Goal: Information Seeking & Learning: Learn about a topic

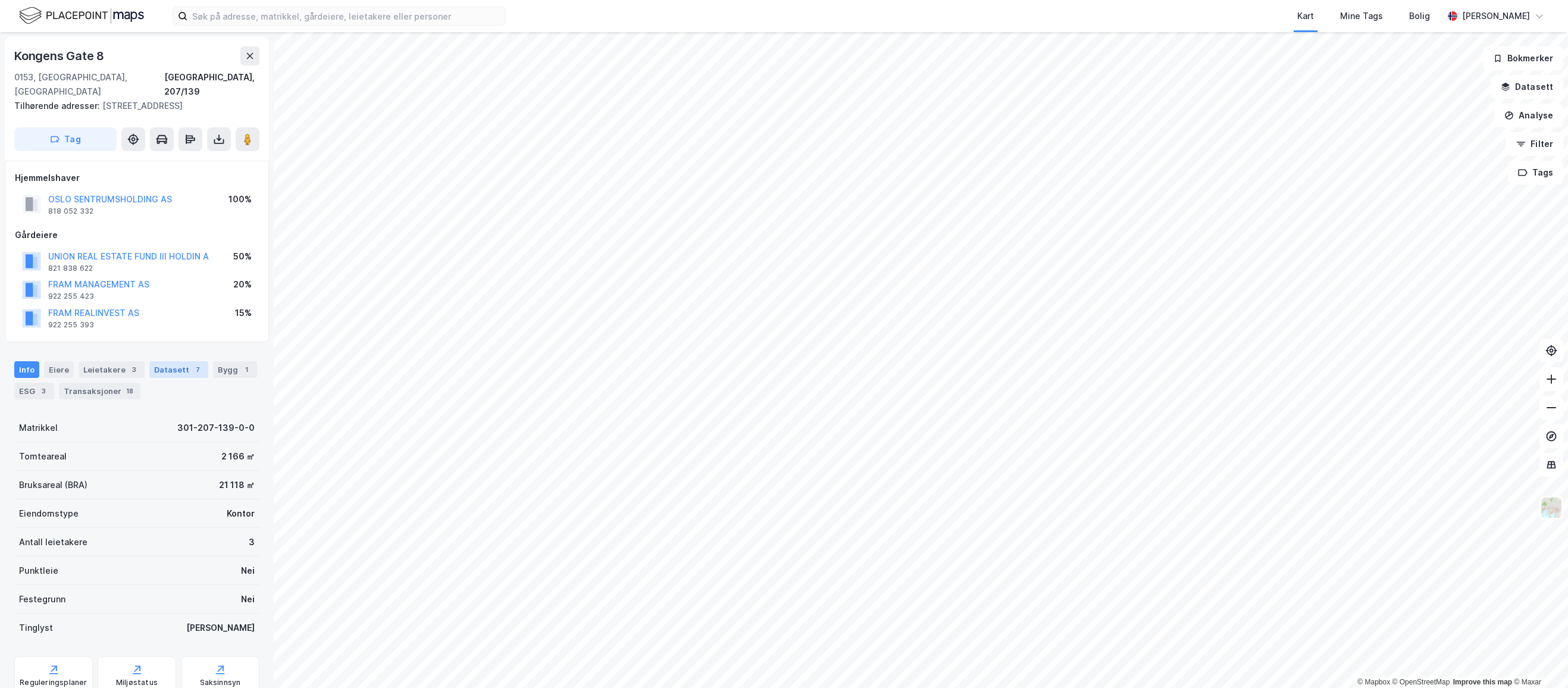
click at [183, 361] on div "Datasett 7" at bounding box center [179, 369] width 59 height 16
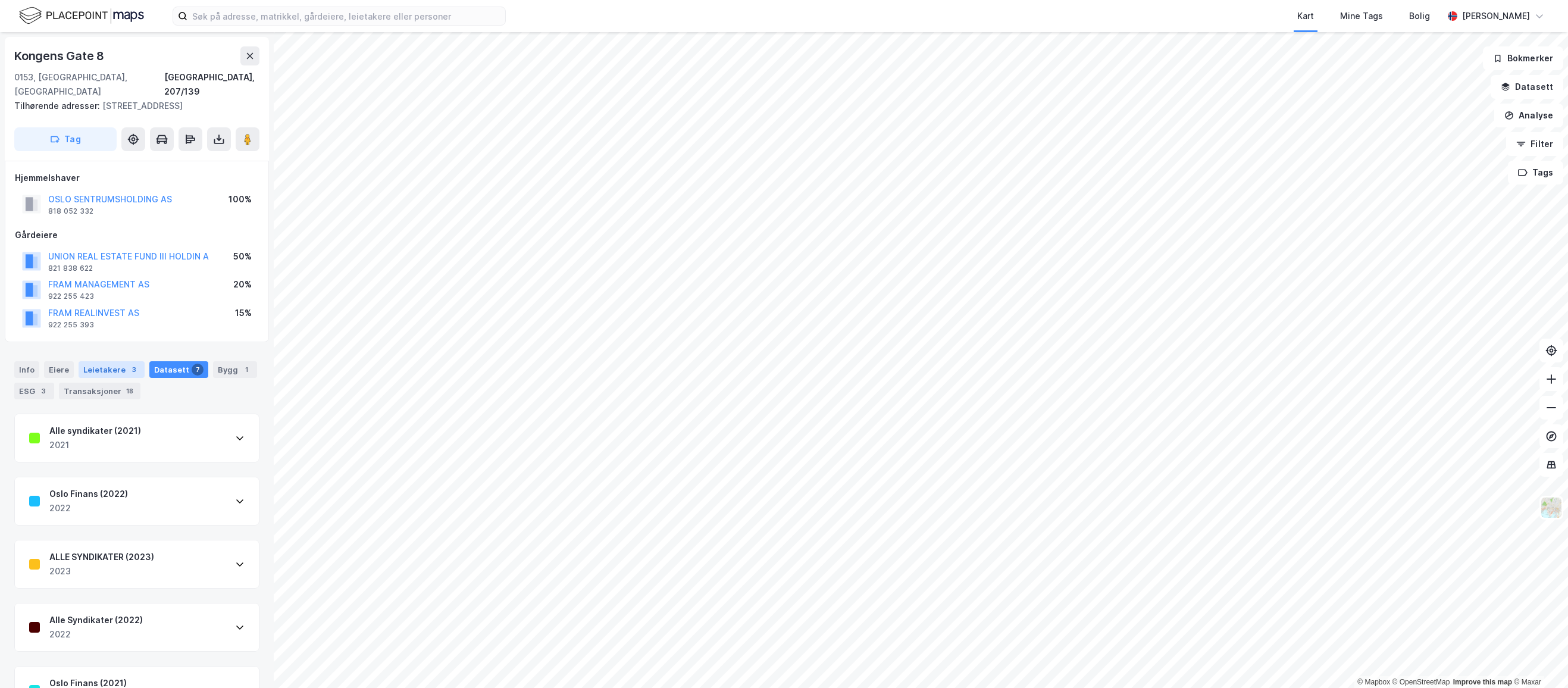
click at [97, 361] on div "Leietakere 3" at bounding box center [111, 369] width 66 height 16
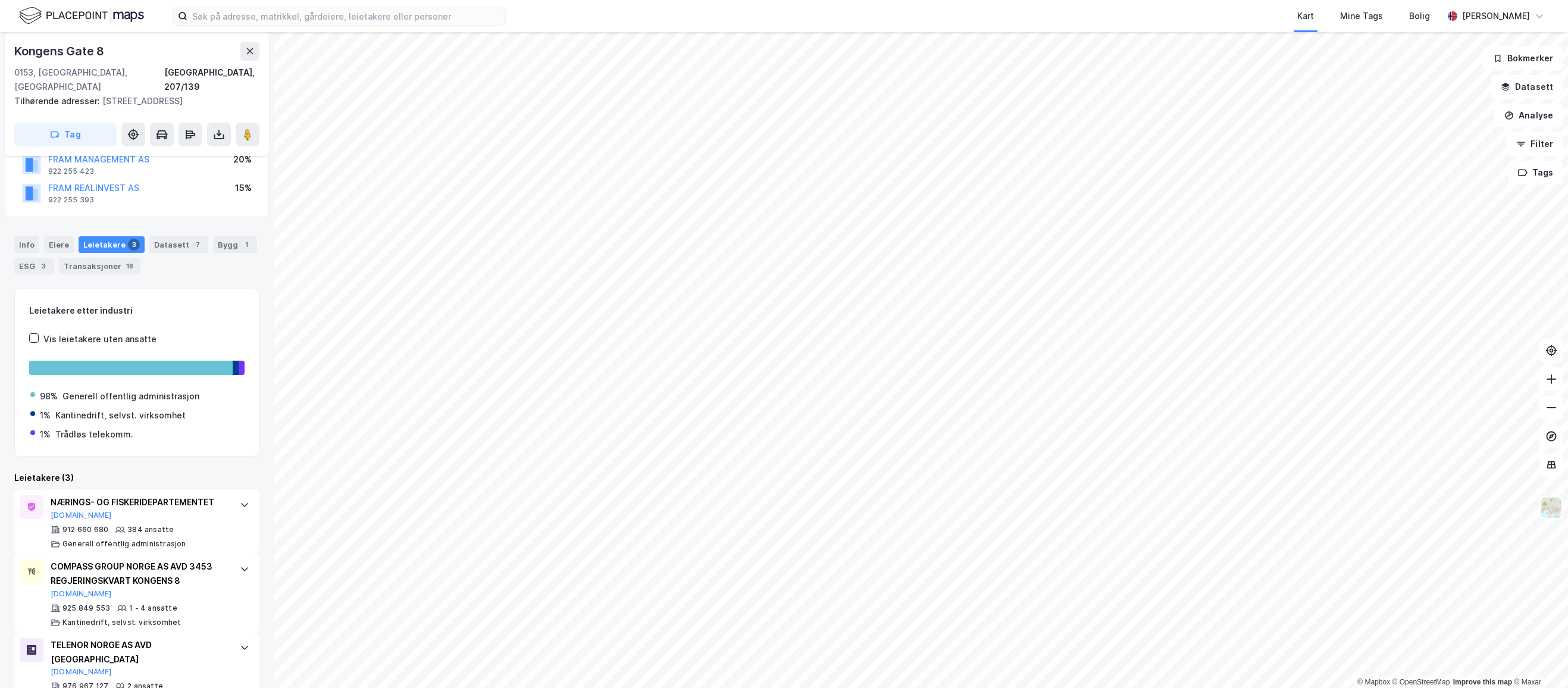
scroll to position [134, 0]
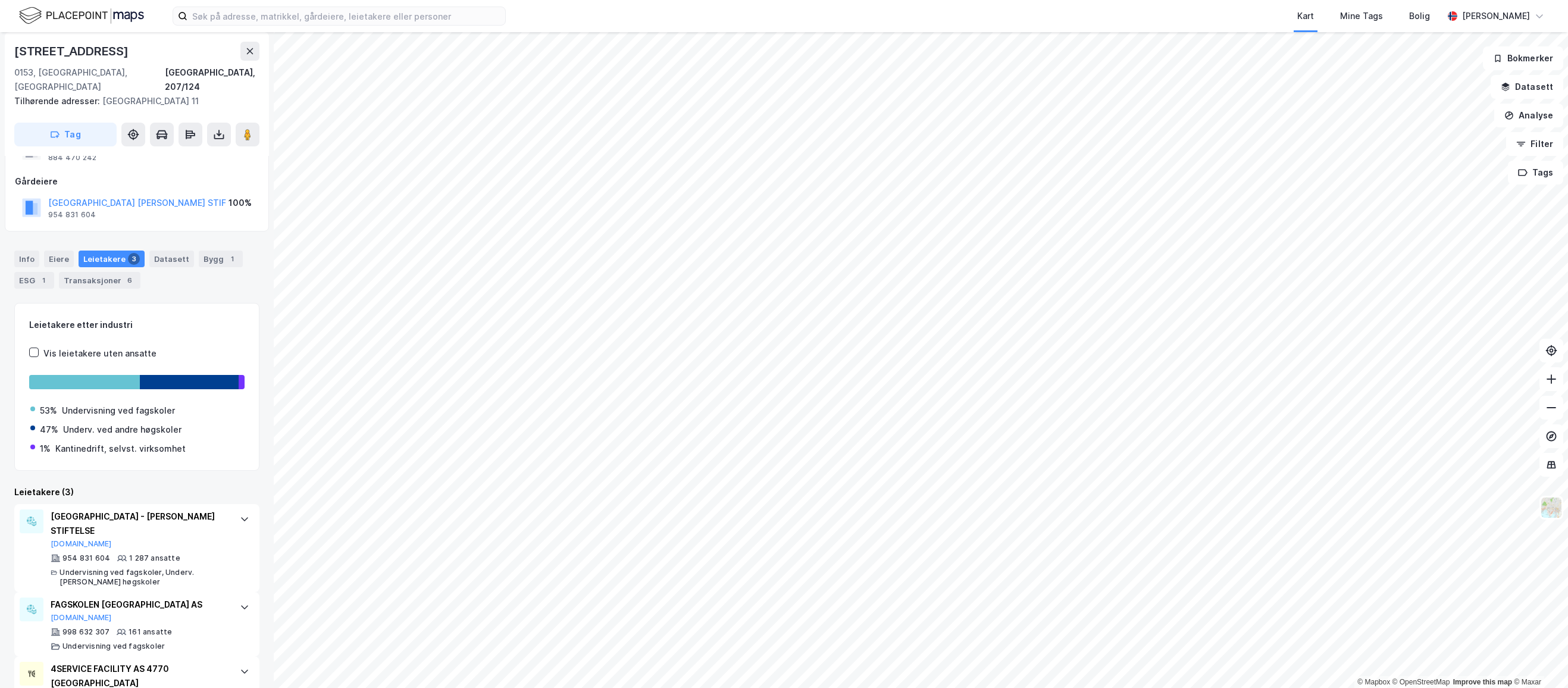
scroll to position [100, 0]
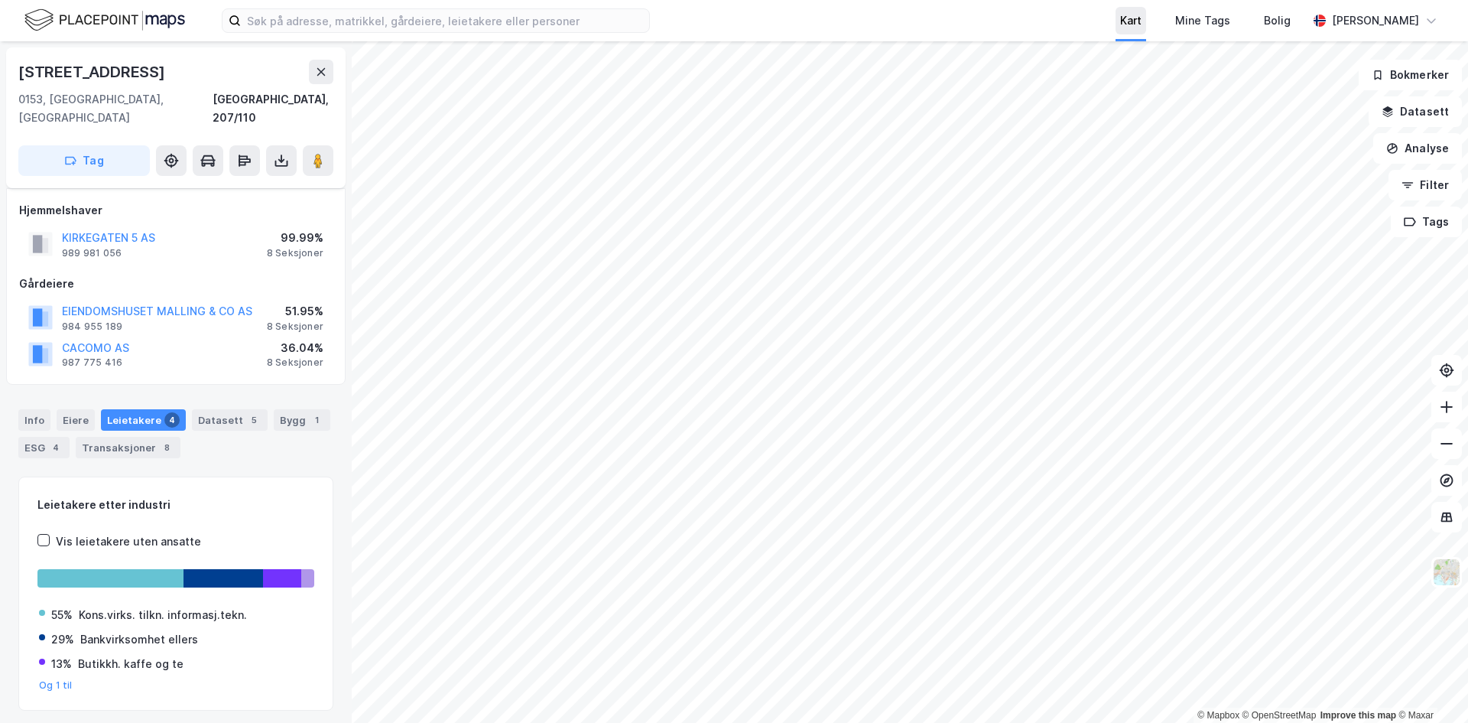
scroll to position [31, 0]
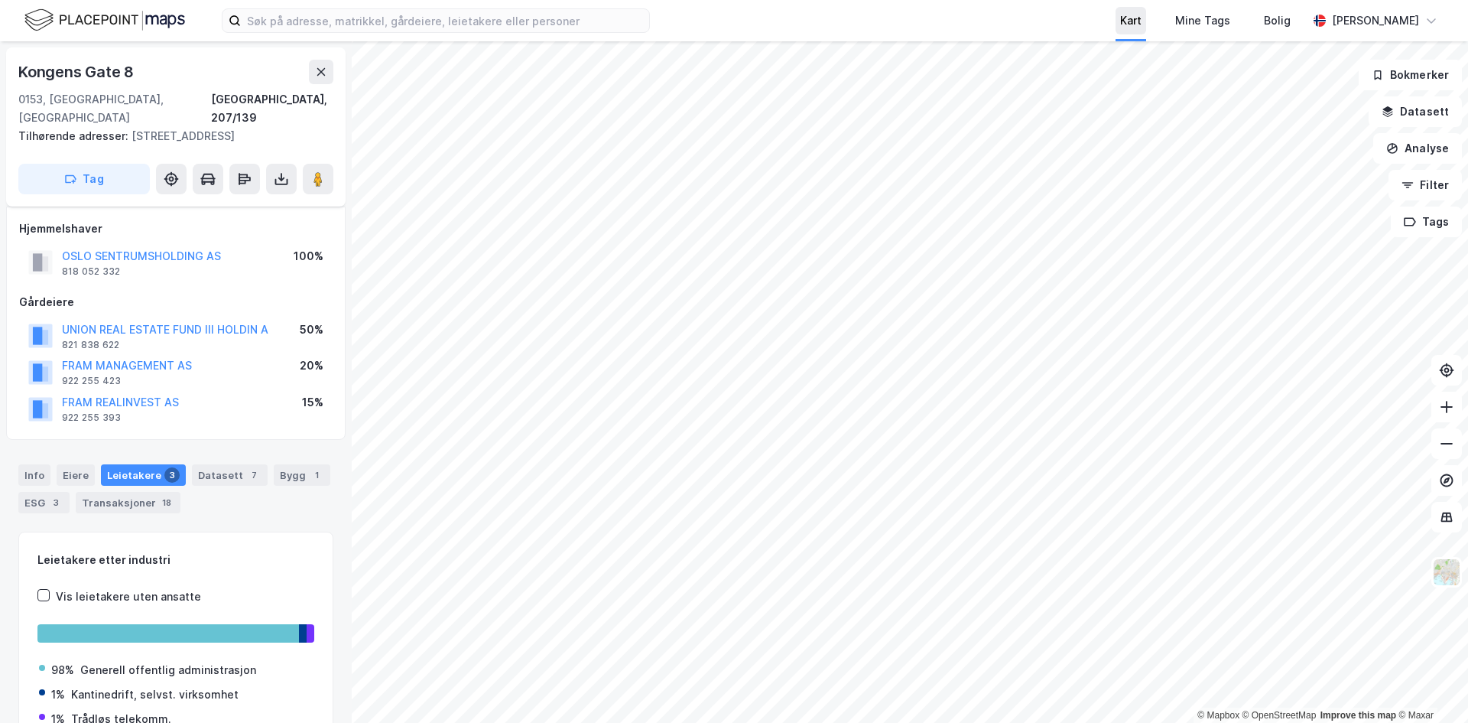
scroll to position [31, 0]
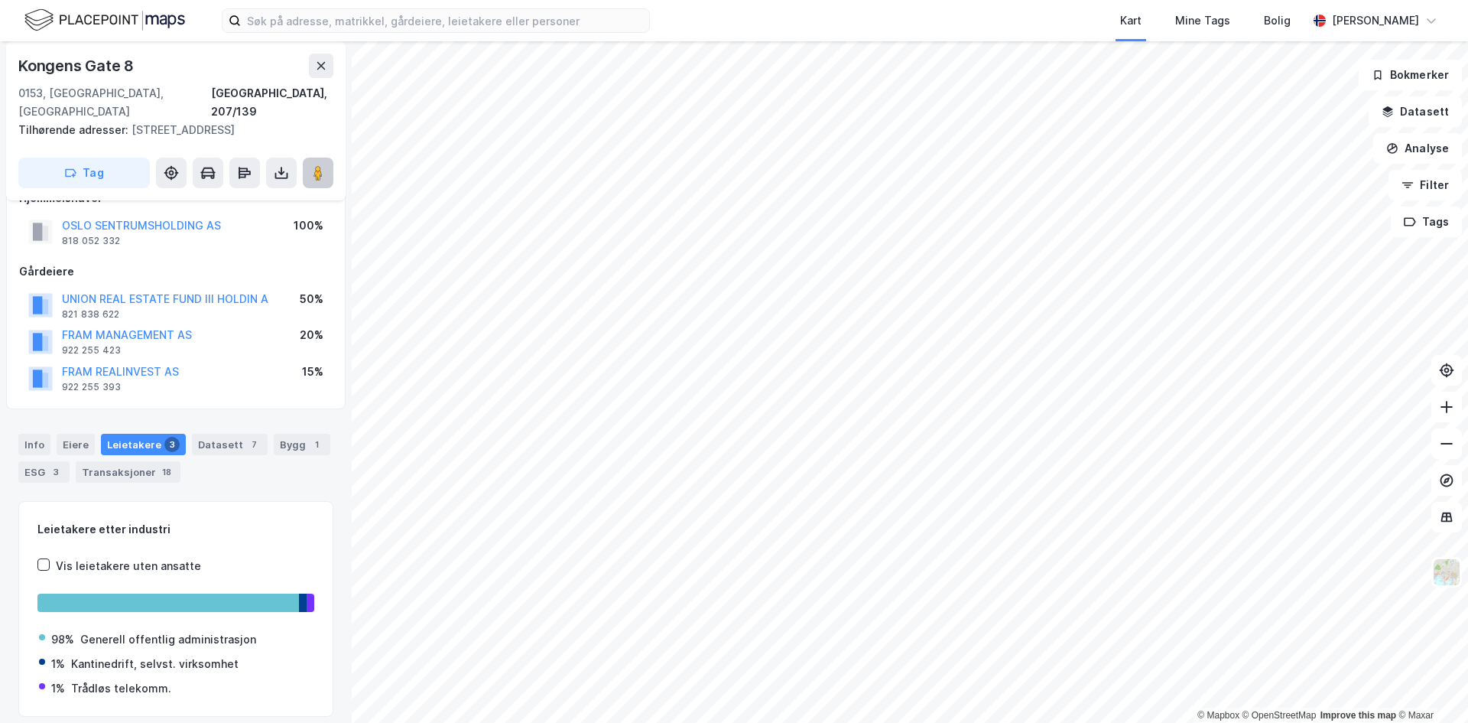
click at [323, 165] on image at bounding box center [317, 172] width 9 height 15
